Goal: Task Accomplishment & Management: Manage account settings

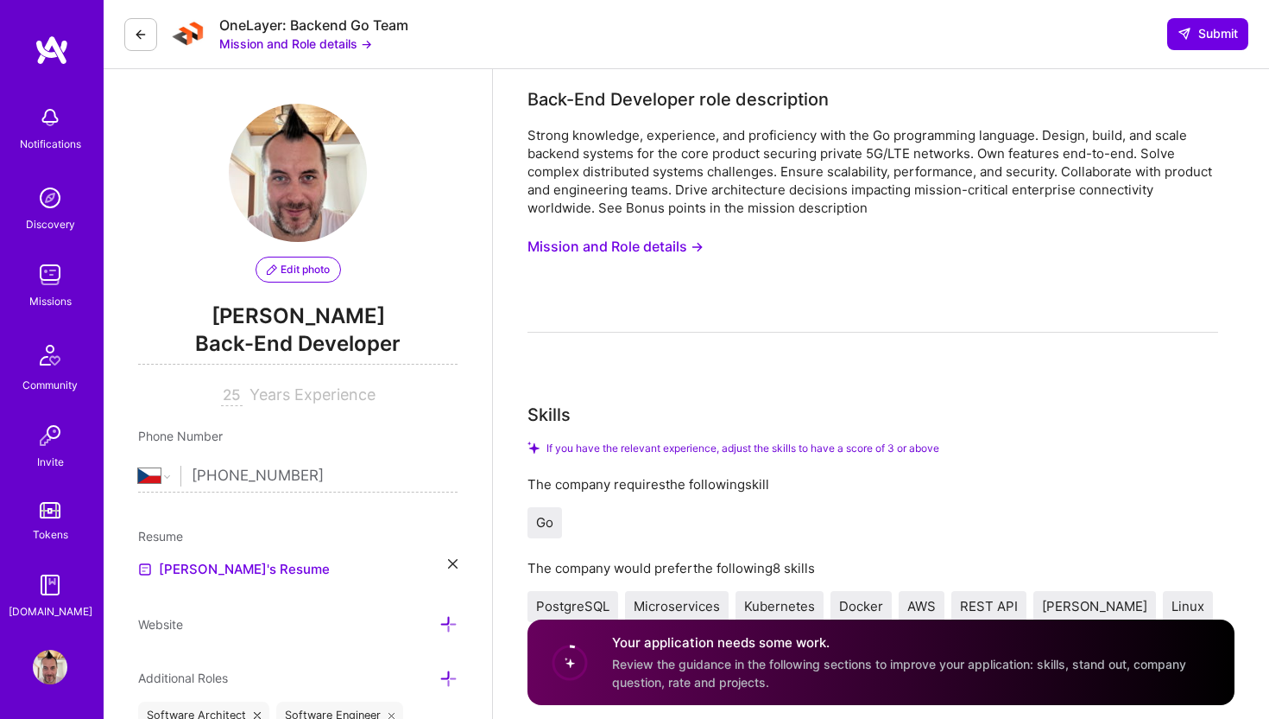
select select "CZ"
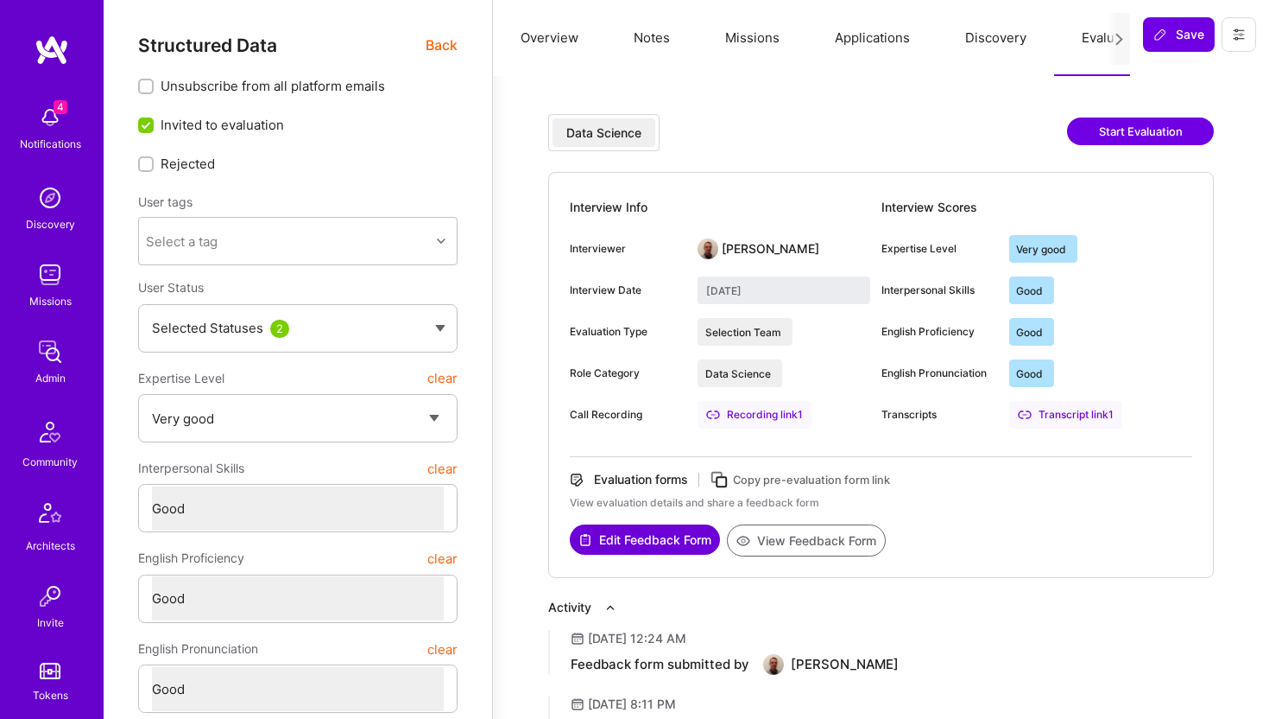
drag, startPoint x: 0, startPoint y: 0, endPoint x: 58, endPoint y: 515, distance: 517.9
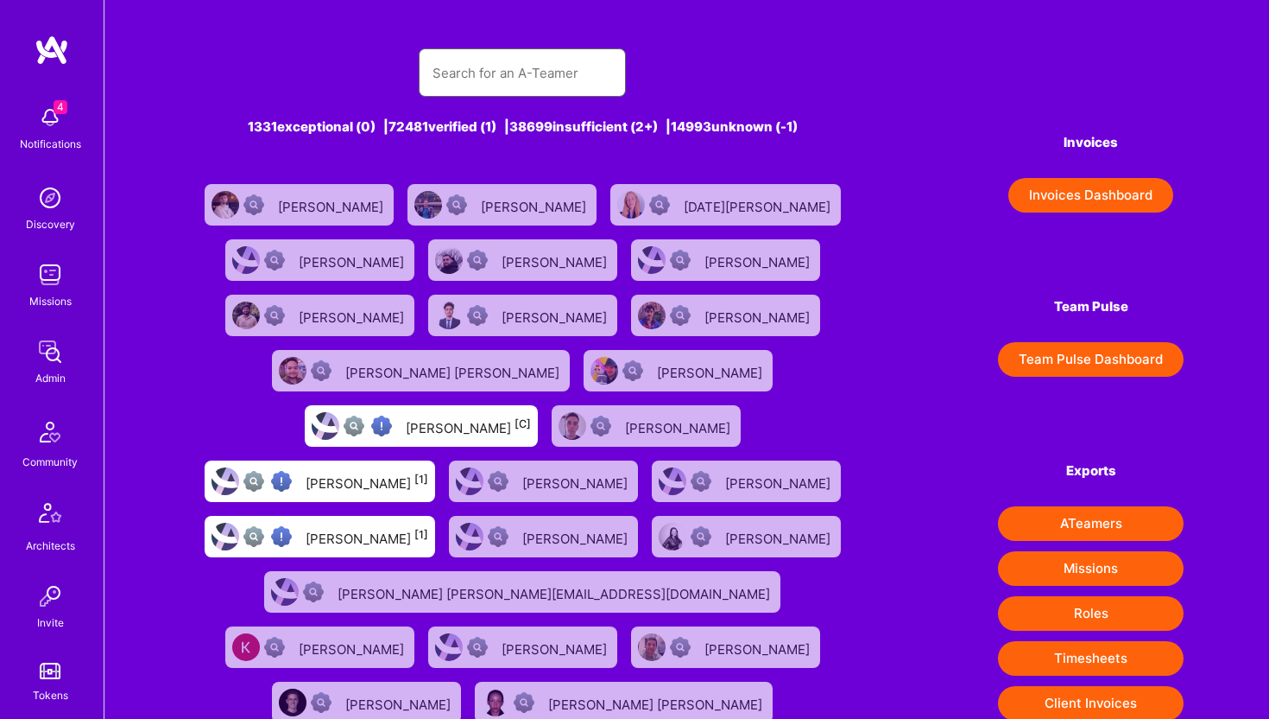
click at [472, 86] on input "text" at bounding box center [523, 73] width 180 height 44
paste input "midori@goshocreative.com"
type input "midori@goshocreative.com"
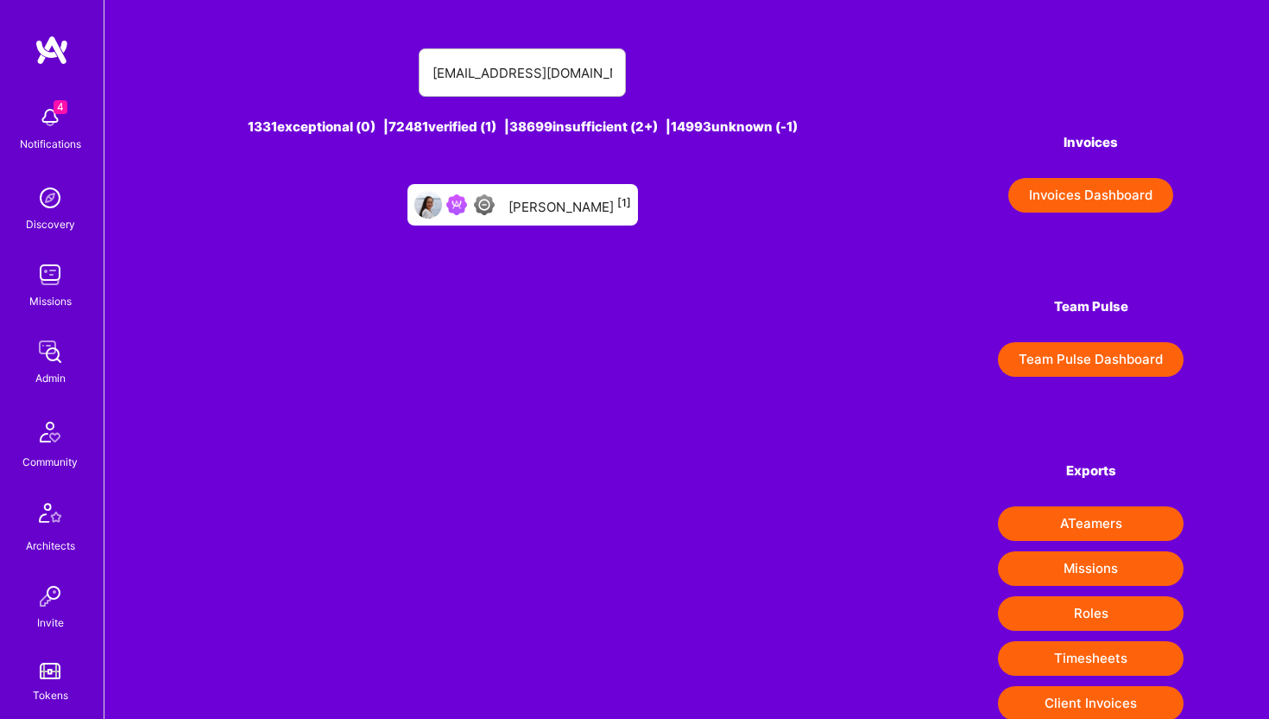
click at [564, 198] on div "Midori Ng [1]" at bounding box center [570, 204] width 123 height 22
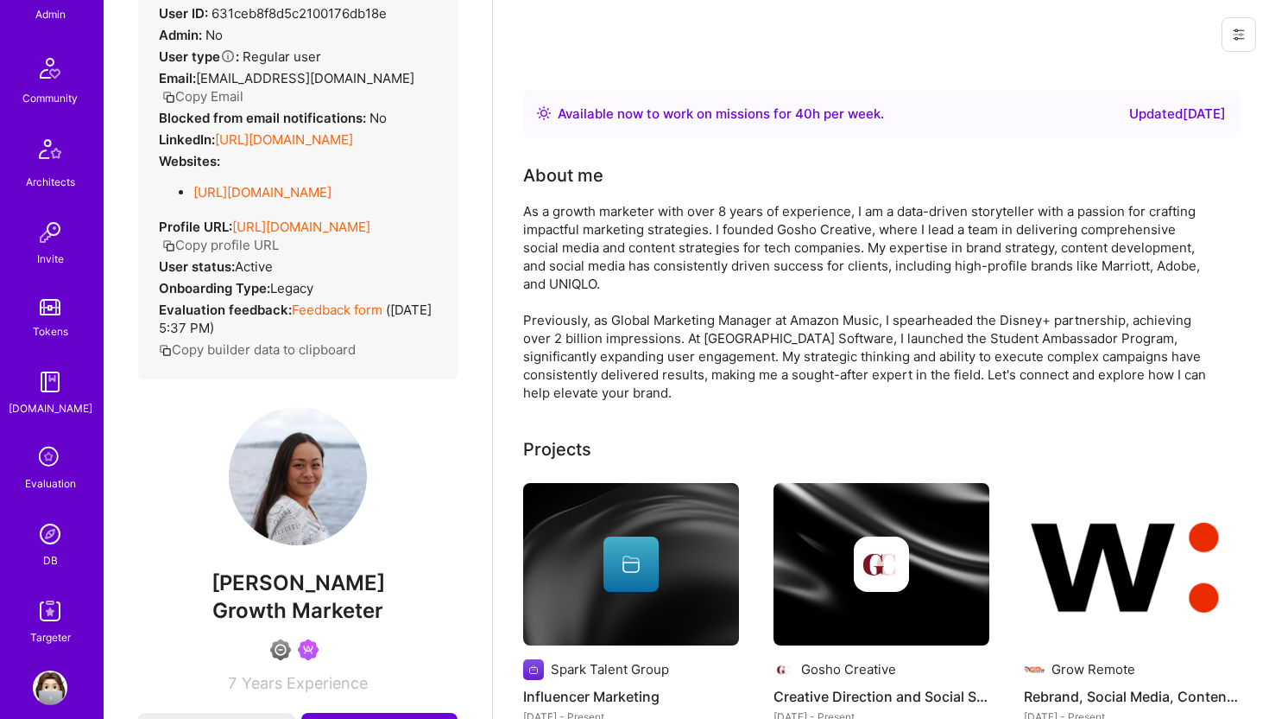
scroll to position [383, 0]
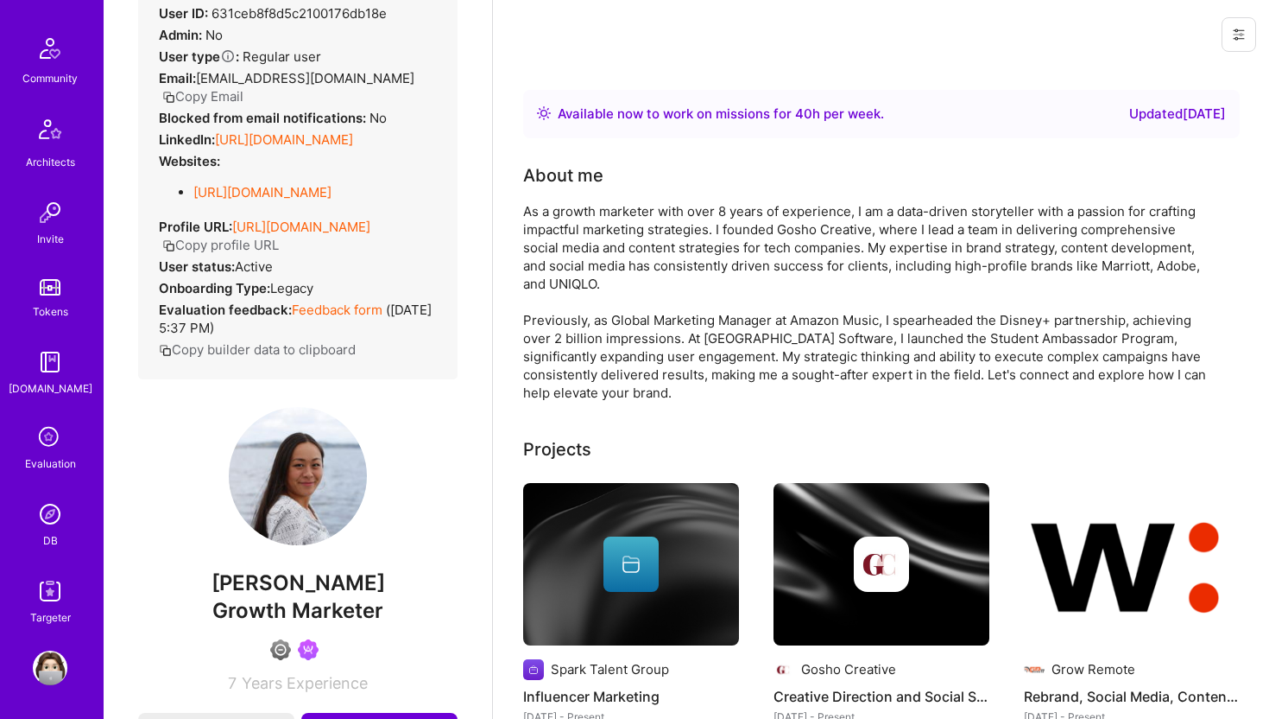
click at [51, 510] on img at bounding box center [50, 514] width 35 height 35
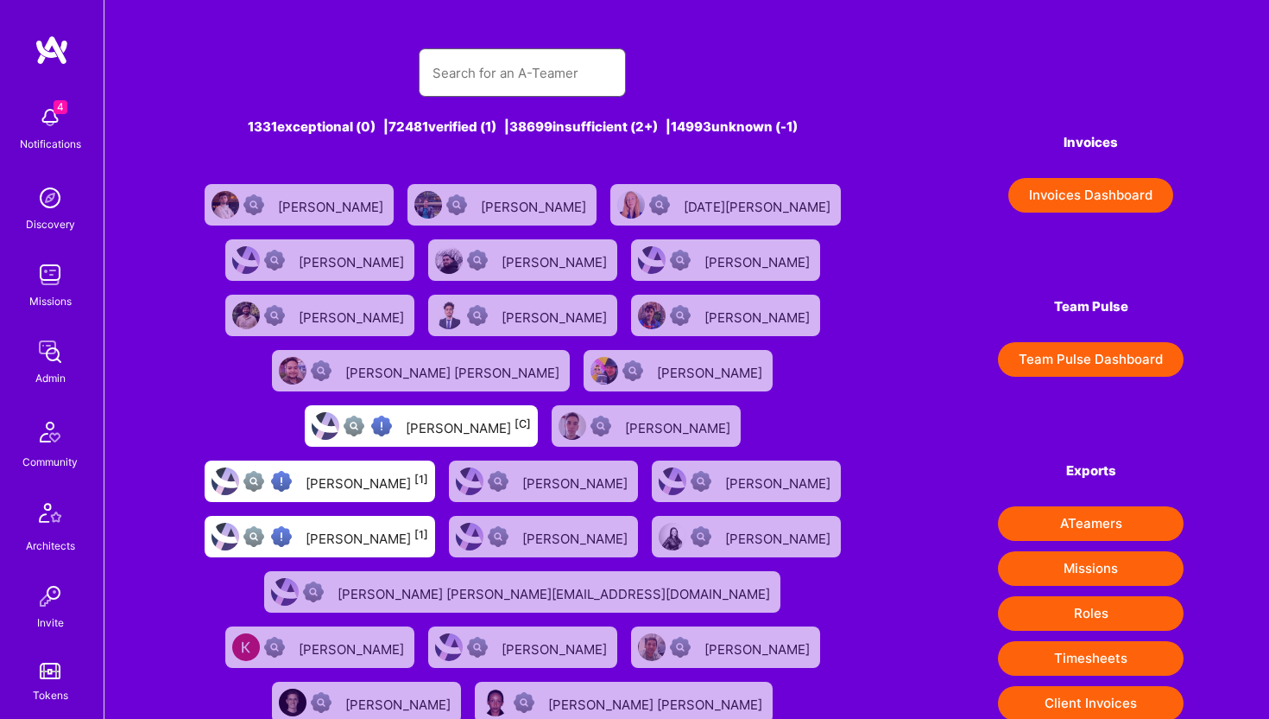
click at [459, 73] on input "text" at bounding box center [523, 73] width 180 height 44
paste input "matteo@studiomiele.design"
type input "matteo@studiomiele.design"
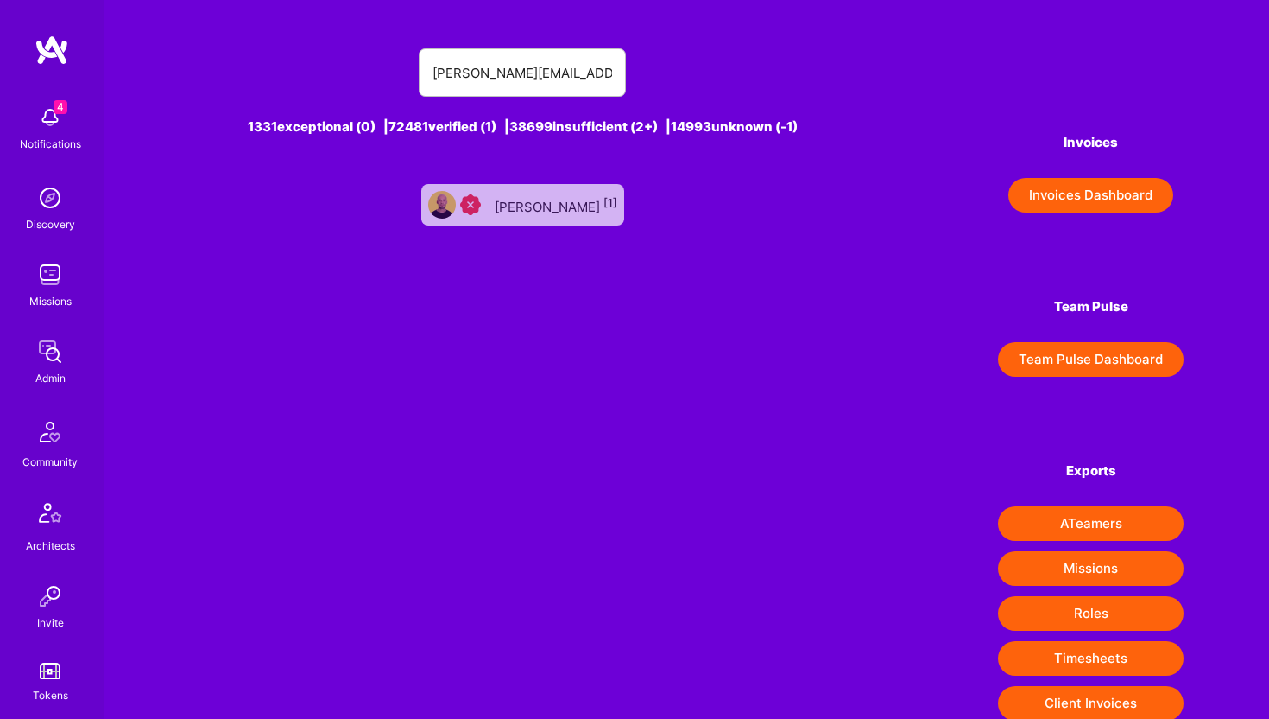
click at [523, 190] on div "Matteo Miele [1]" at bounding box center [522, 204] width 203 height 41
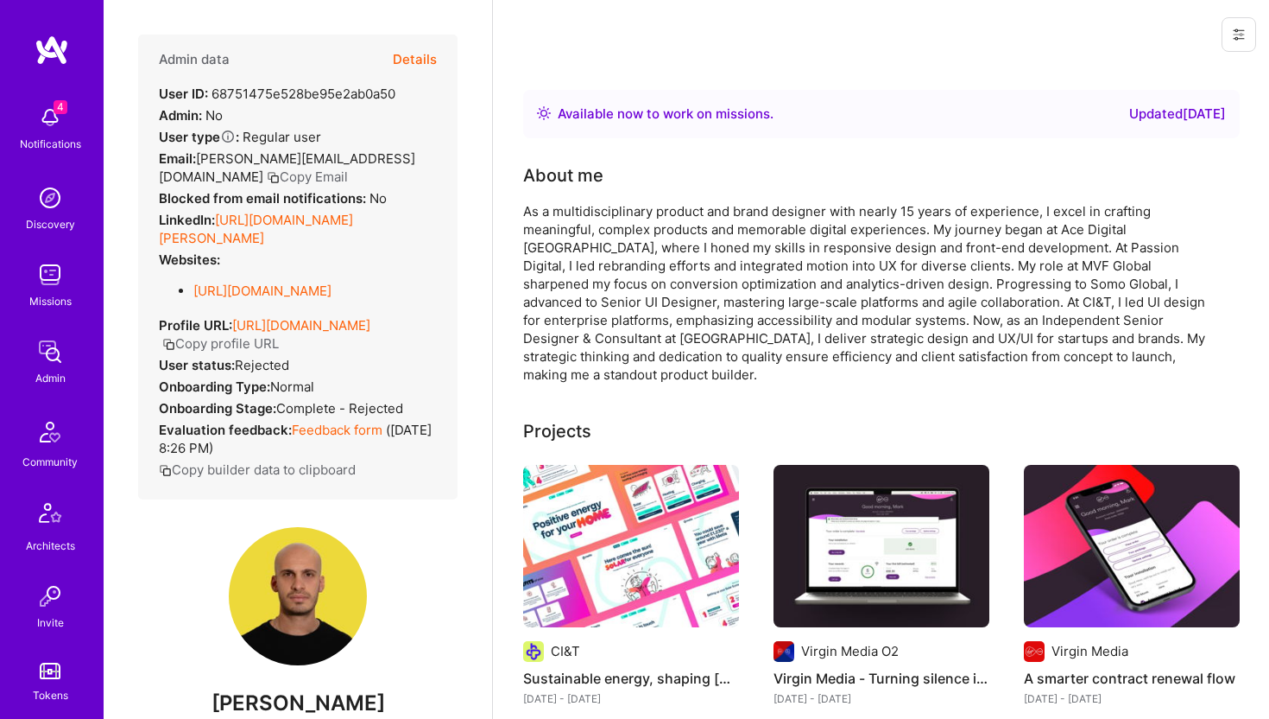
click at [429, 55] on button "Details" at bounding box center [415, 60] width 44 height 50
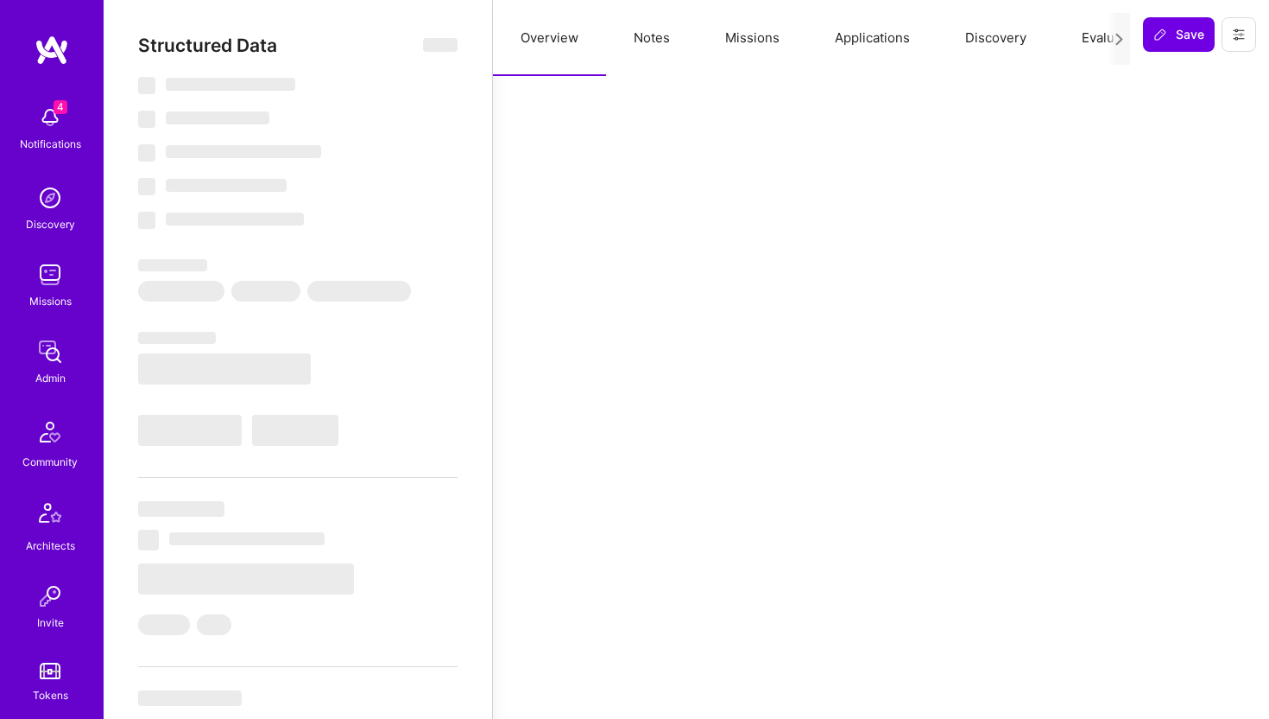
click at [1087, 37] on button "Evaluation" at bounding box center [1113, 38] width 118 height 76
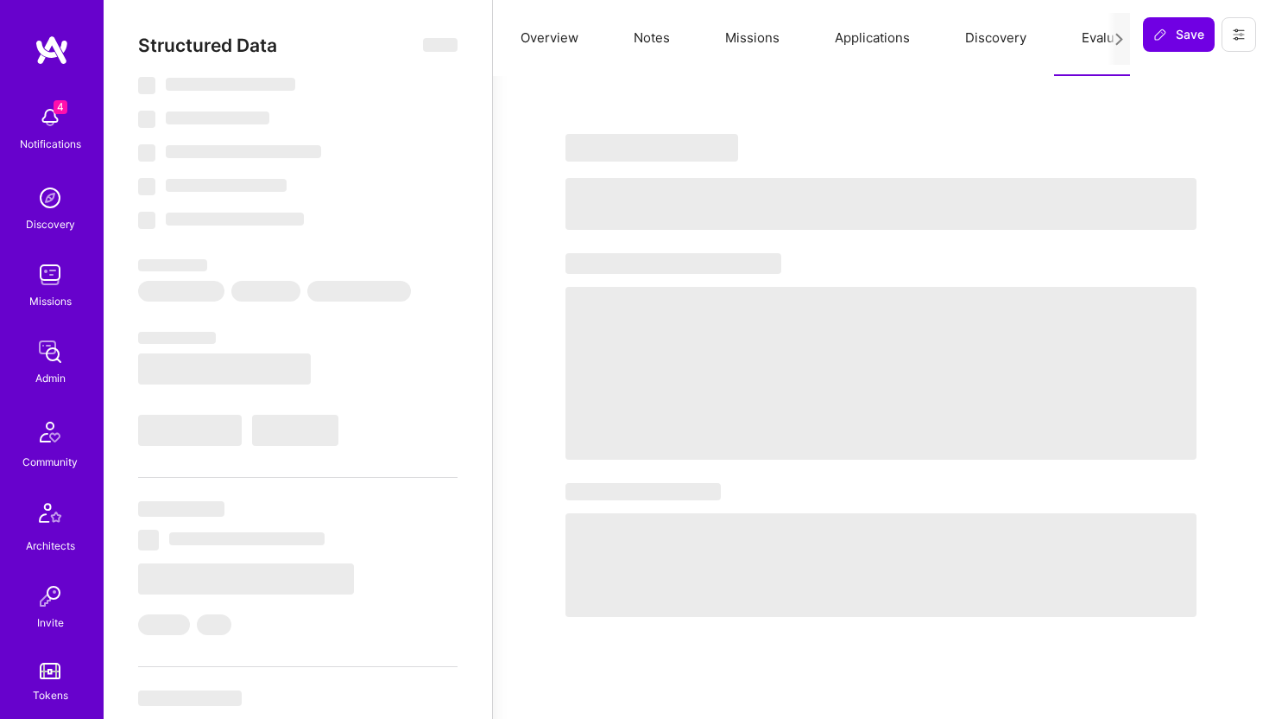
type textarea "x"
select select "Right Now"
select select "1"
select select "7"
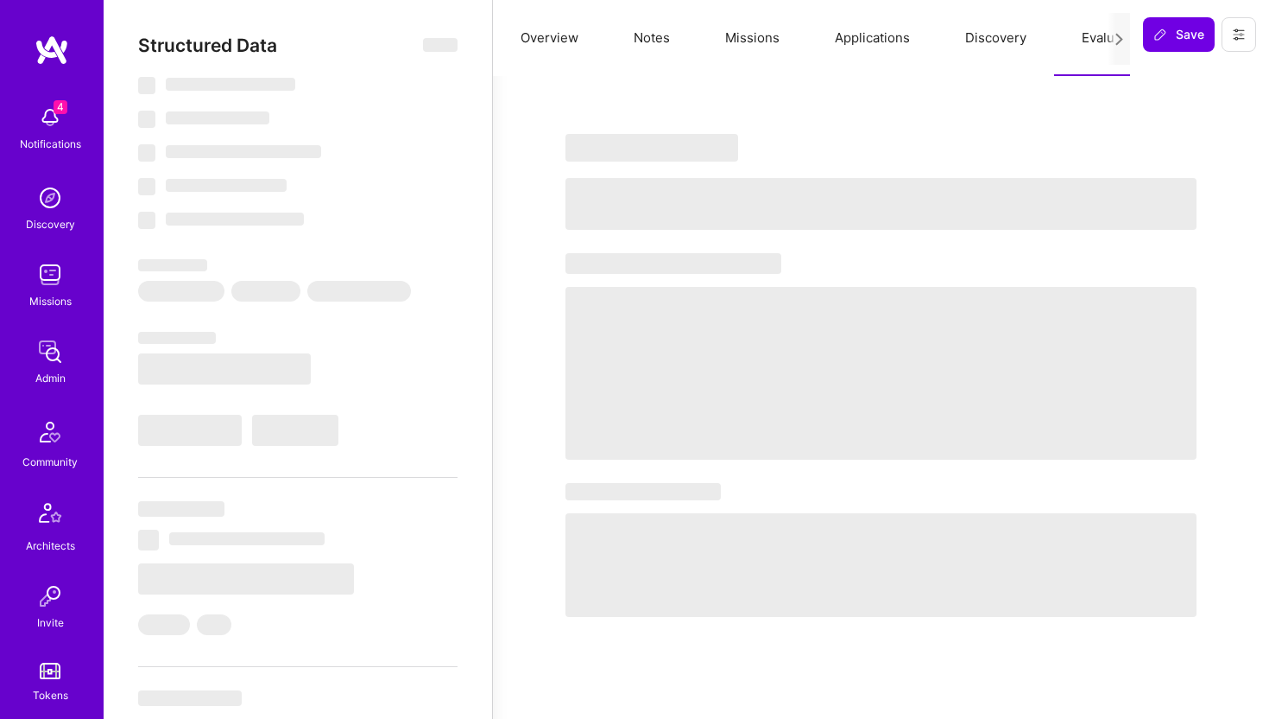
select select "6"
select select "IT"
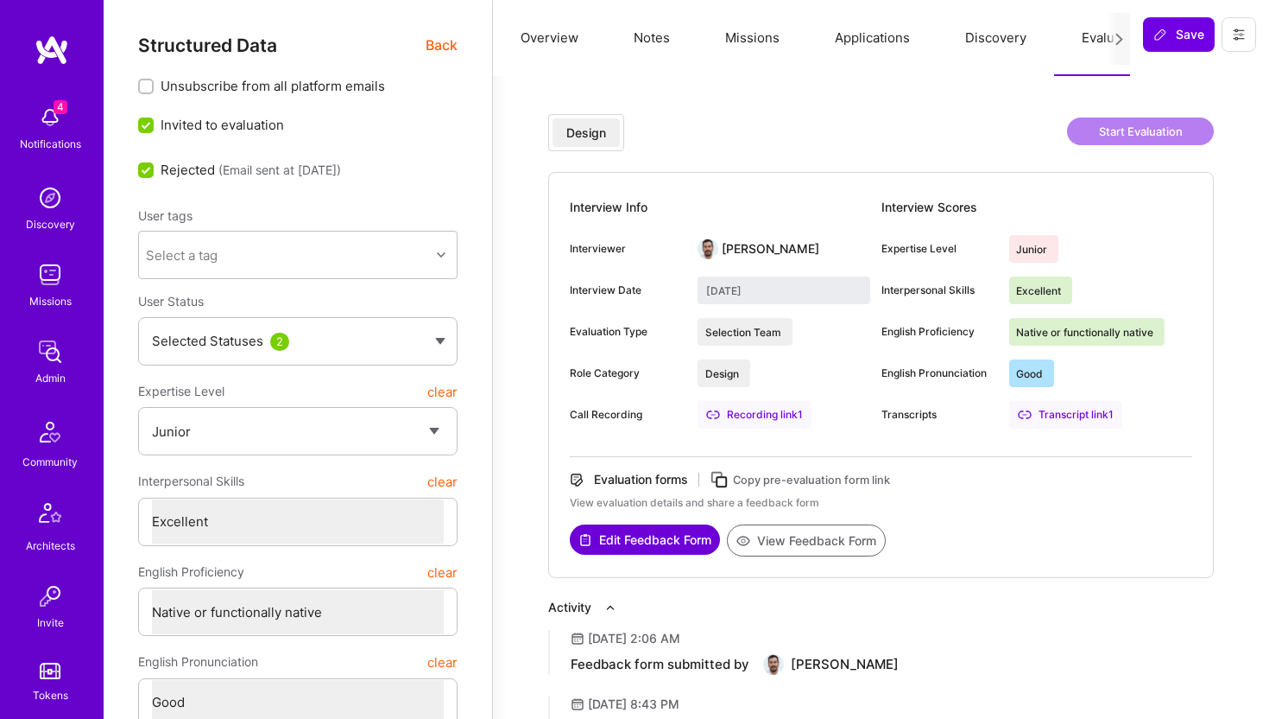
click at [1022, 411] on icon at bounding box center [1025, 414] width 12 height 7
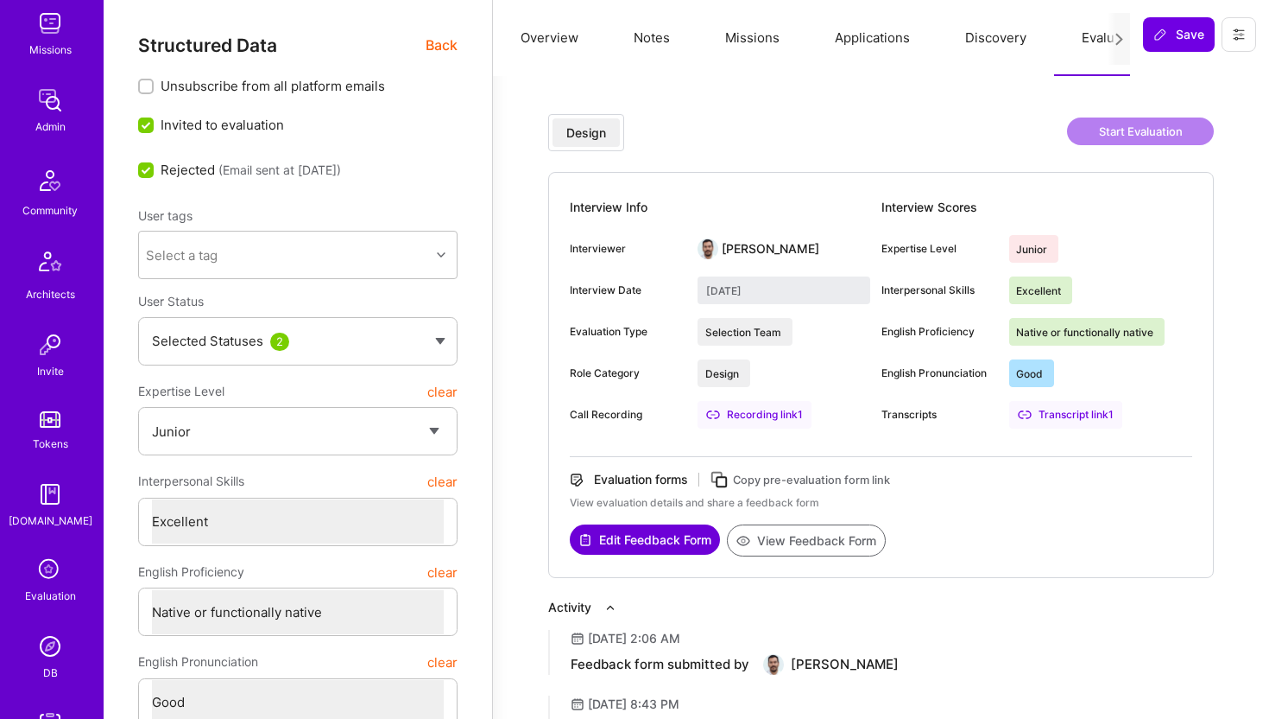
scroll to position [383, 0]
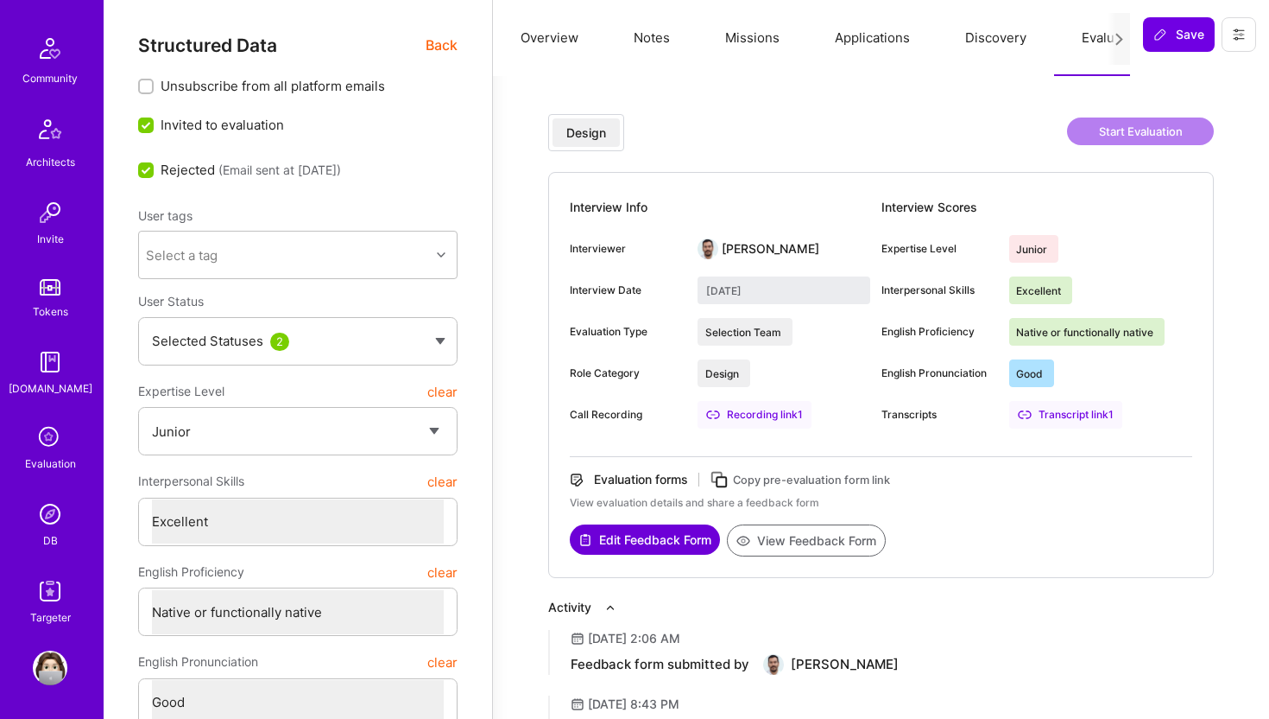
click at [51, 503] on img at bounding box center [50, 514] width 35 height 35
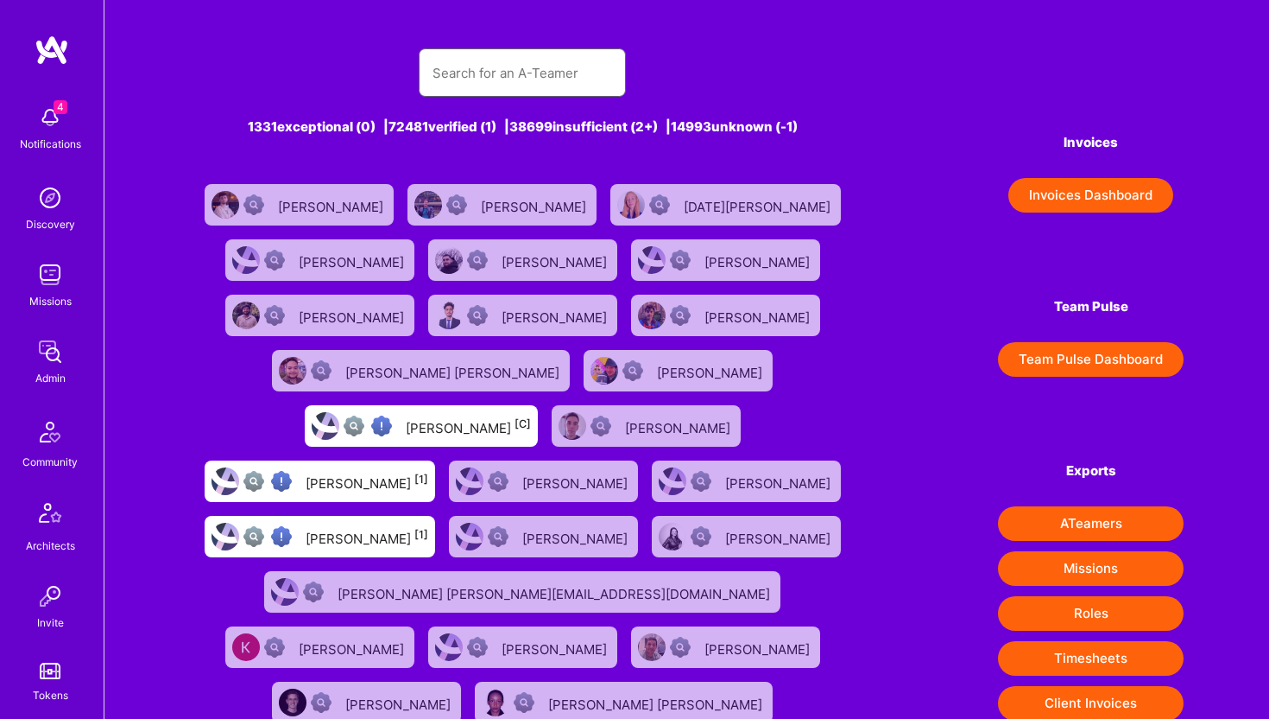
click at [532, 71] on input "text" at bounding box center [523, 73] width 180 height 44
paste input "me@lucasqueiroz.dev"
type input "me@lucasqueiroz.dev"
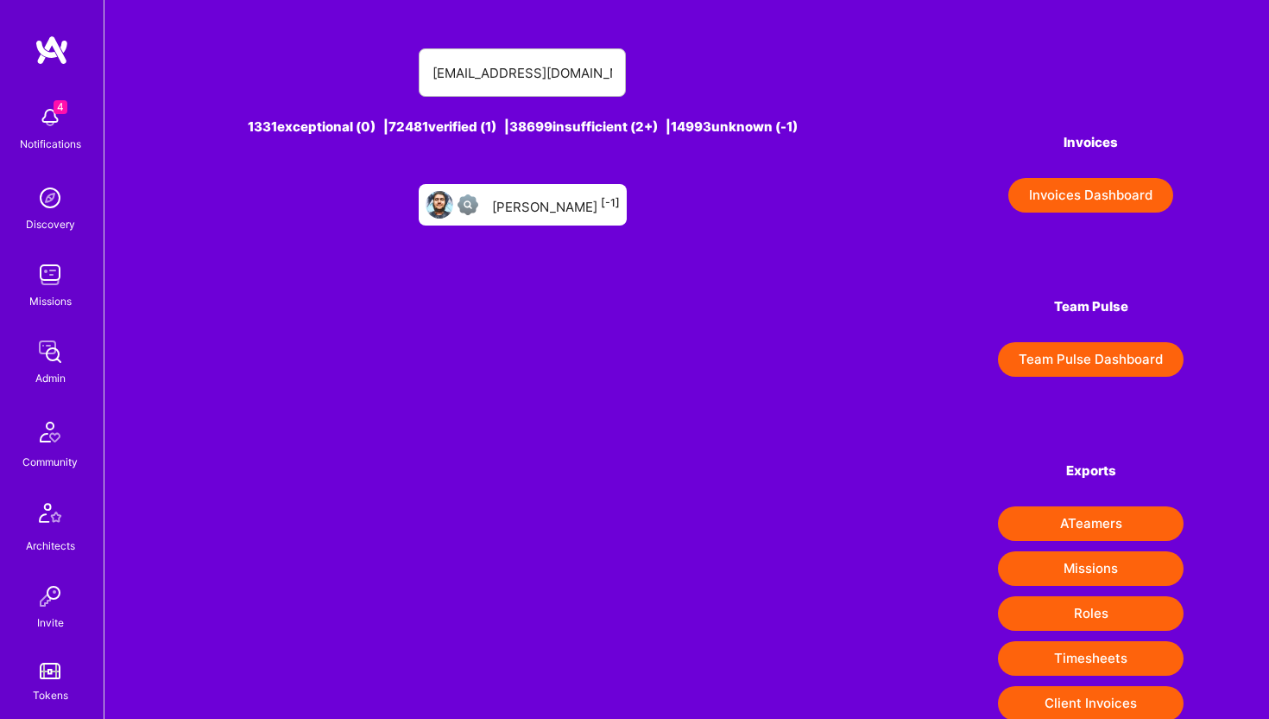
click at [554, 209] on div "Lucas Queiroz [-1]" at bounding box center [556, 204] width 128 height 22
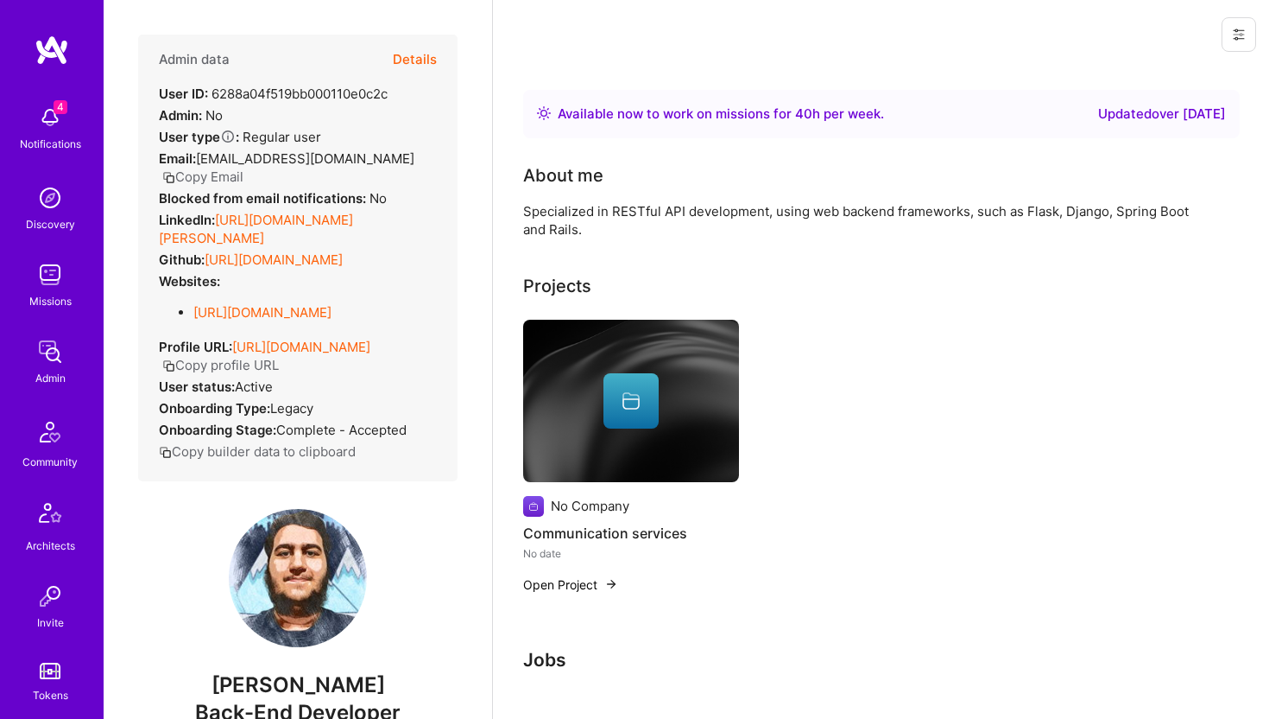
click at [1257, 40] on div at bounding box center [1235, 34] width 67 height 69
click at [1232, 38] on icon at bounding box center [1239, 35] width 14 height 14
click at [1187, 169] on button "Delete User" at bounding box center [1165, 162] width 182 height 44
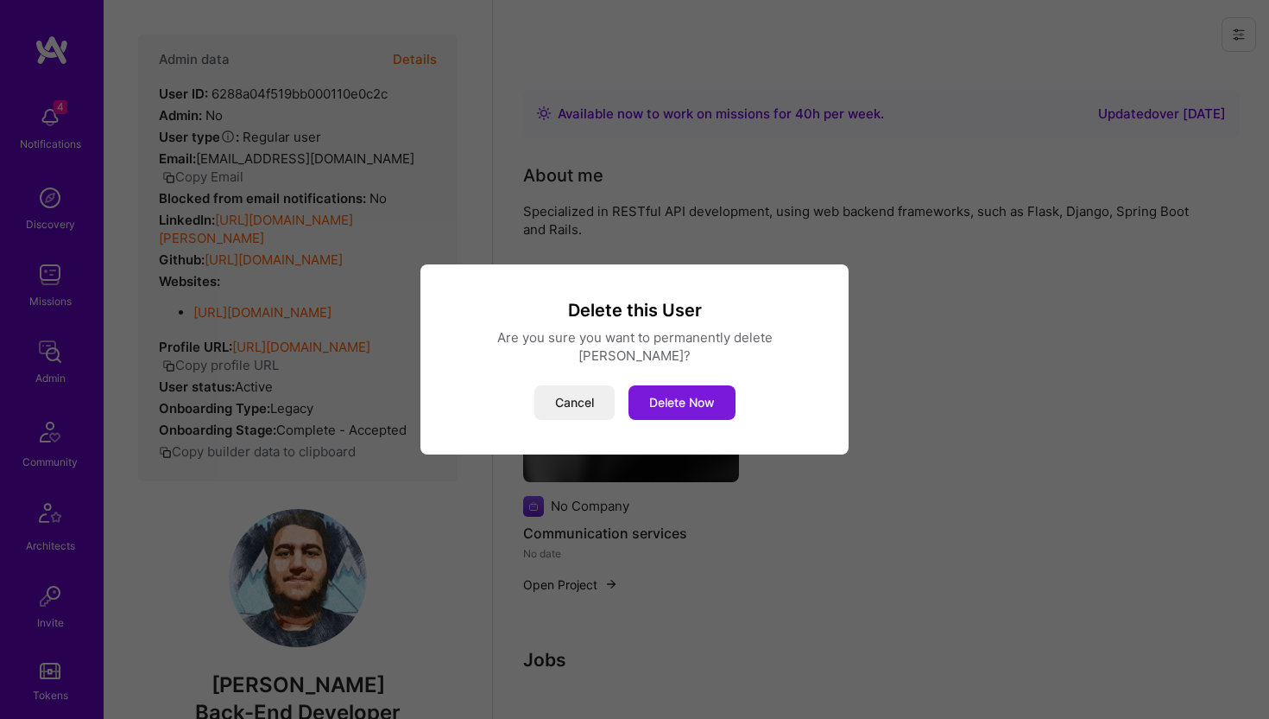
click at [692, 391] on button "Delete Now" at bounding box center [682, 402] width 107 height 35
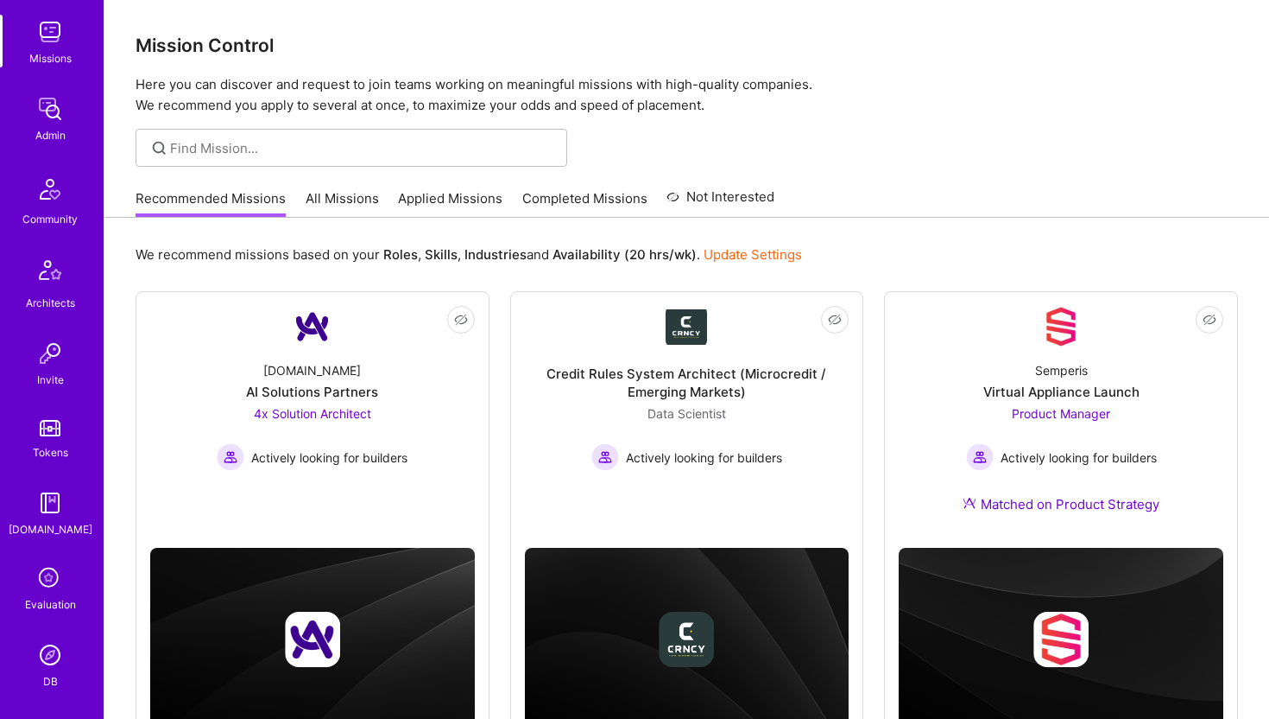
scroll to position [383, 0]
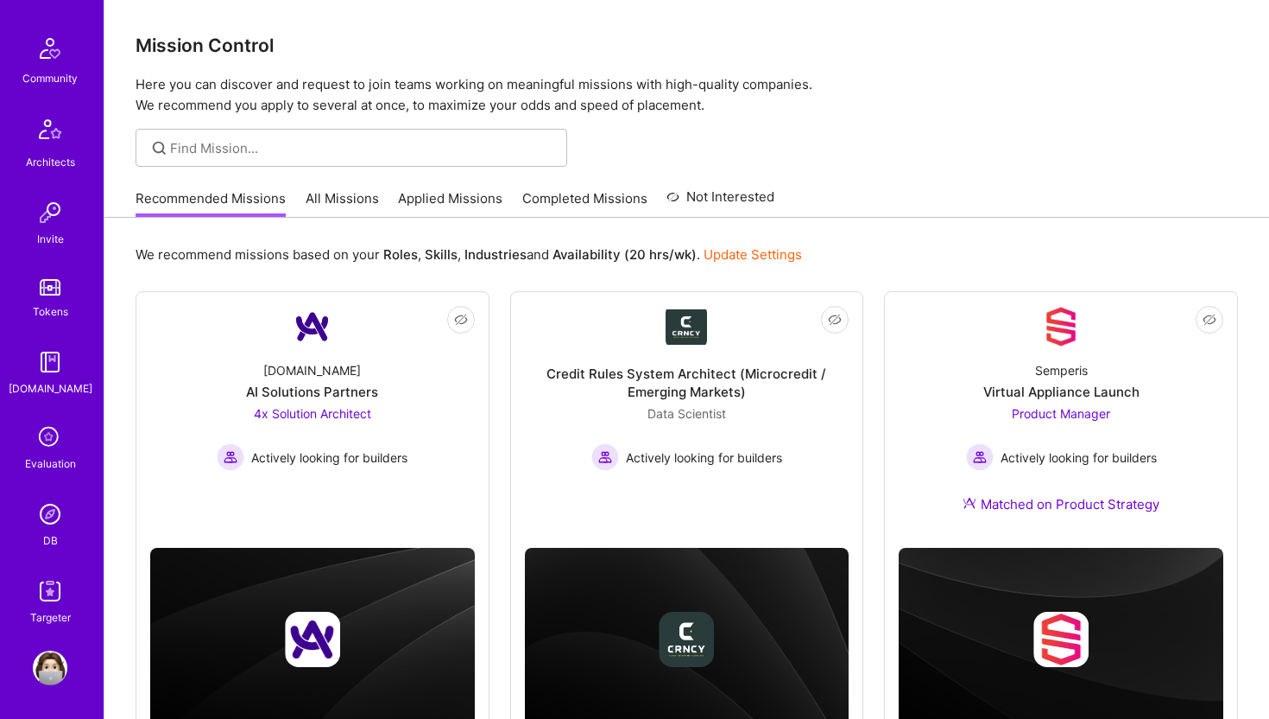
click at [52, 510] on img at bounding box center [50, 514] width 35 height 35
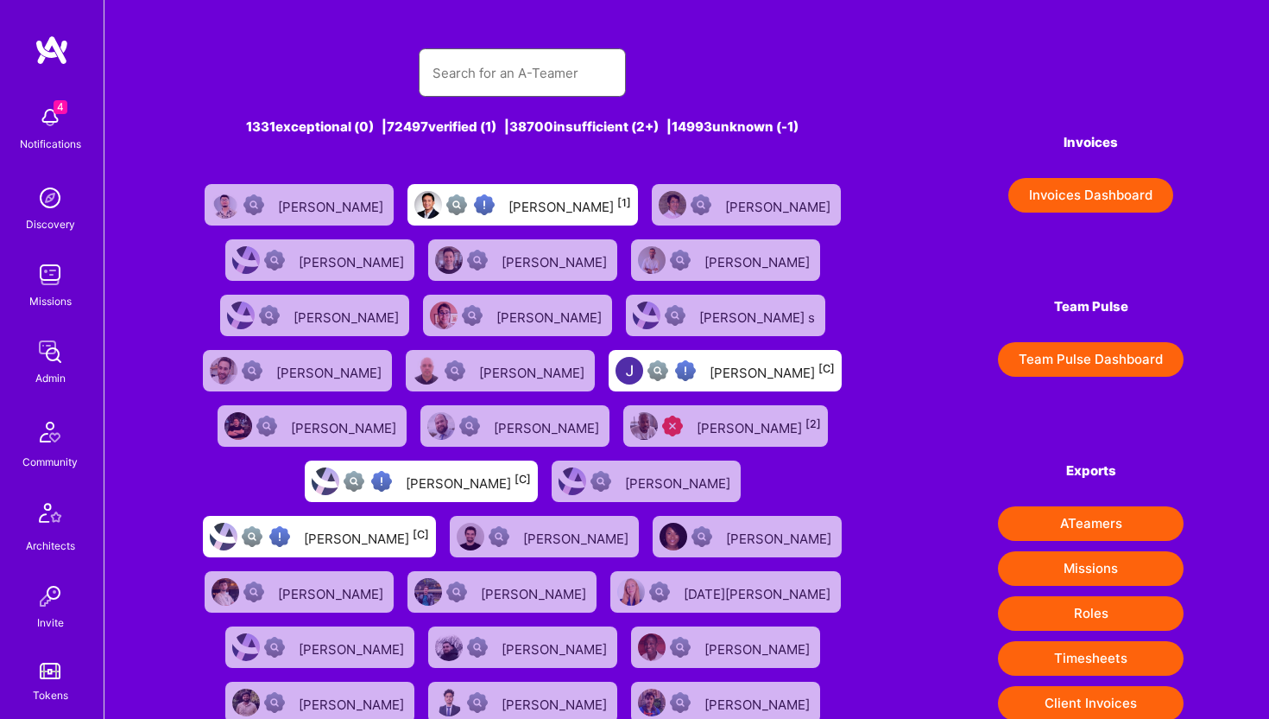
click at [488, 70] on input "text" at bounding box center [523, 73] width 180 height 44
paste input "[PERSON_NAME][EMAIL_ADDRESS][DOMAIN_NAME]"
type input "[PERSON_NAME][EMAIL_ADDRESS][DOMAIN_NAME]"
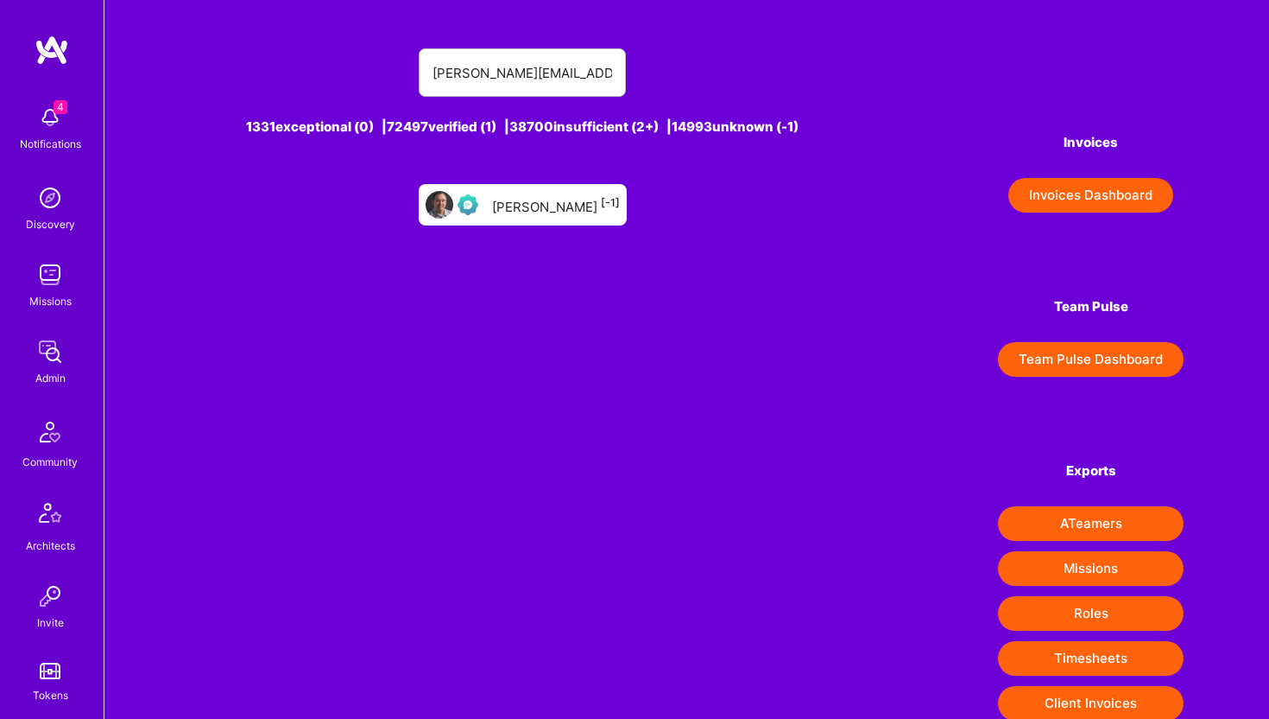
click at [565, 211] on div "[PERSON_NAME] [-1]" at bounding box center [556, 204] width 128 height 22
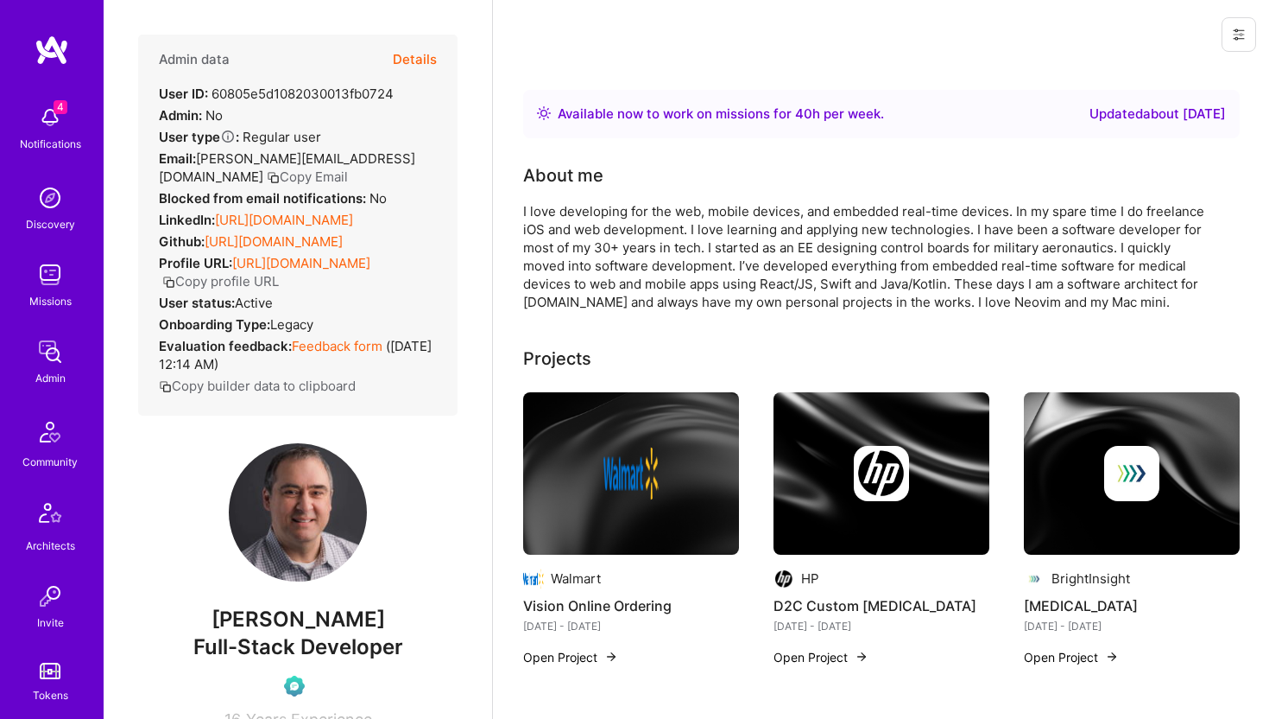
click at [1241, 35] on icon at bounding box center [1239, 35] width 14 height 14
click at [1167, 79] on button "Login as [PERSON_NAME]" at bounding box center [1165, 74] width 182 height 44
